Goal: Transaction & Acquisition: Purchase product/service

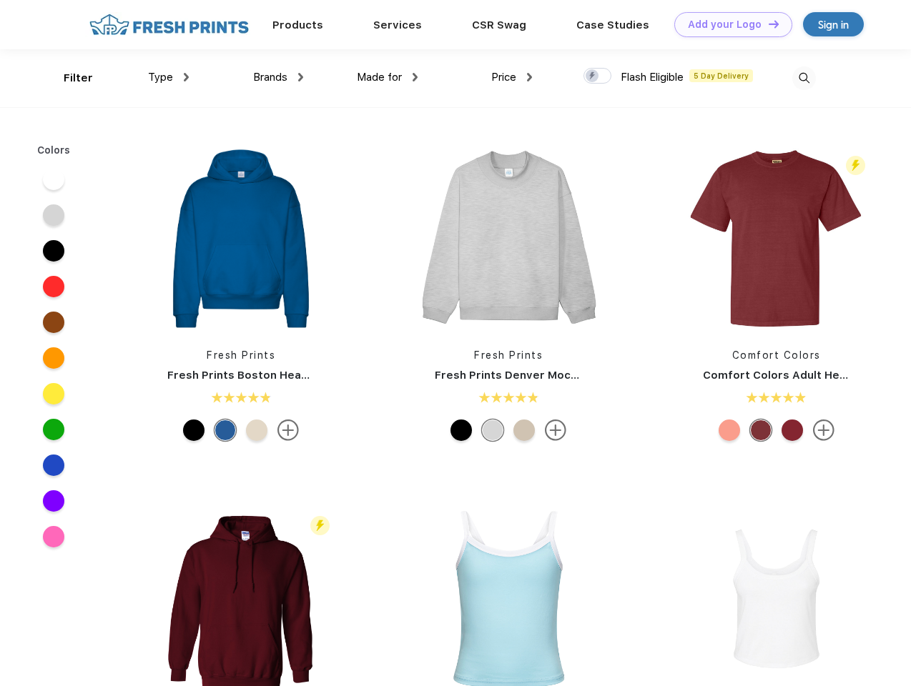
scroll to position [1, 0]
click at [728, 24] on link "Add your Logo Design Tool" at bounding box center [733, 24] width 118 height 25
click at [0, 0] on div "Design Tool" at bounding box center [0, 0] width 0 height 0
click at [767, 24] on link "Add your Logo Design Tool" at bounding box center [733, 24] width 118 height 25
click at [69, 78] on div "Filter" at bounding box center [78, 78] width 29 height 16
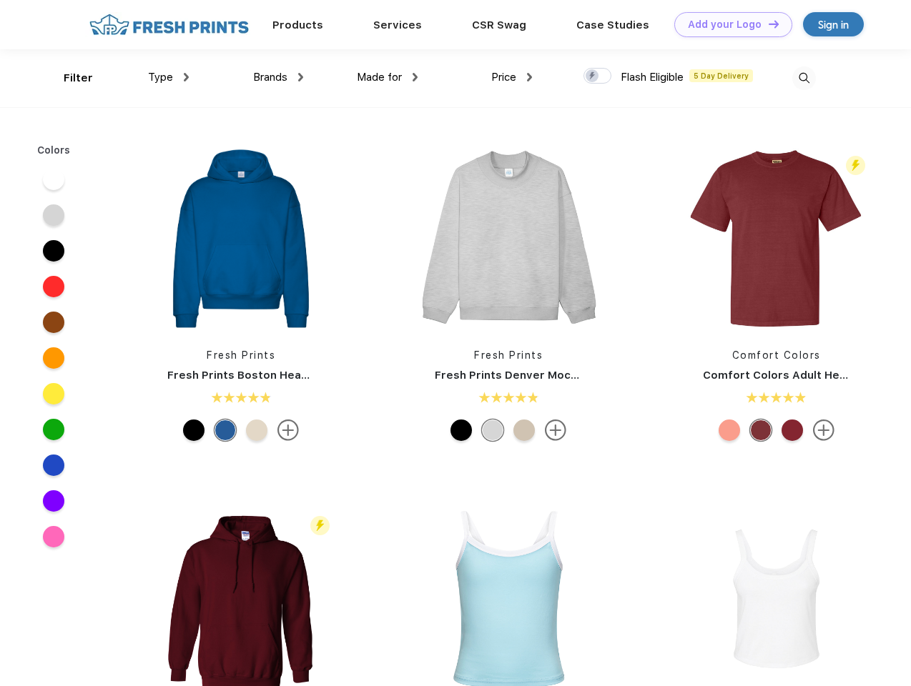
click at [169, 77] on span "Type" at bounding box center [160, 77] width 25 height 13
click at [278, 77] on span "Brands" at bounding box center [270, 77] width 34 height 13
click at [387, 77] on span "Made for" at bounding box center [379, 77] width 45 height 13
click at [512, 77] on span "Price" at bounding box center [503, 77] width 25 height 13
click at [598, 76] on div at bounding box center [597, 76] width 28 height 16
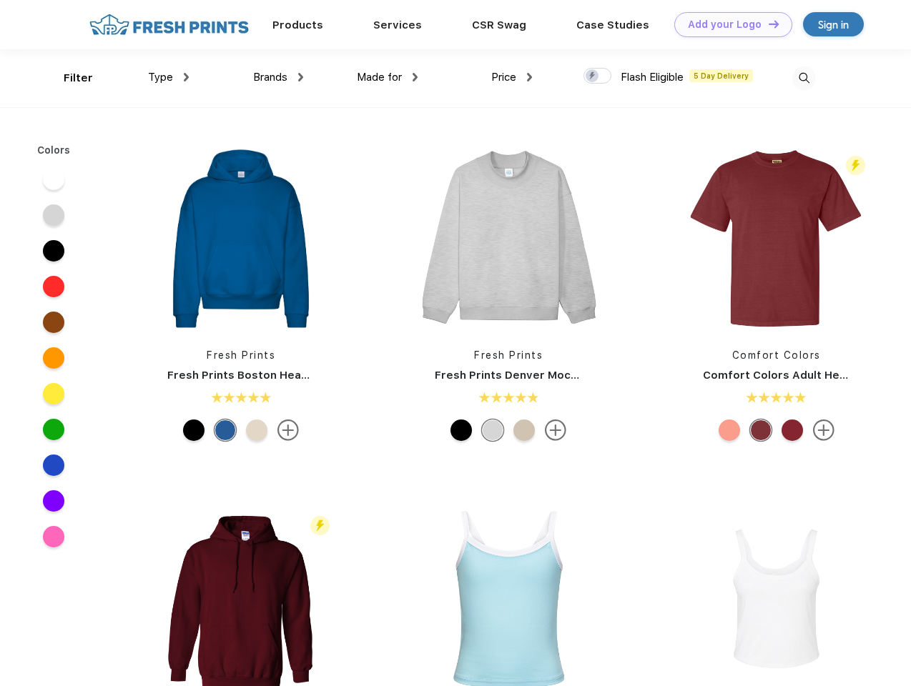
click at [593, 76] on input "checkbox" at bounding box center [587, 71] width 9 height 9
click at [804, 78] on img at bounding box center [804, 78] width 24 height 24
